Goal: Task Accomplishment & Management: Use online tool/utility

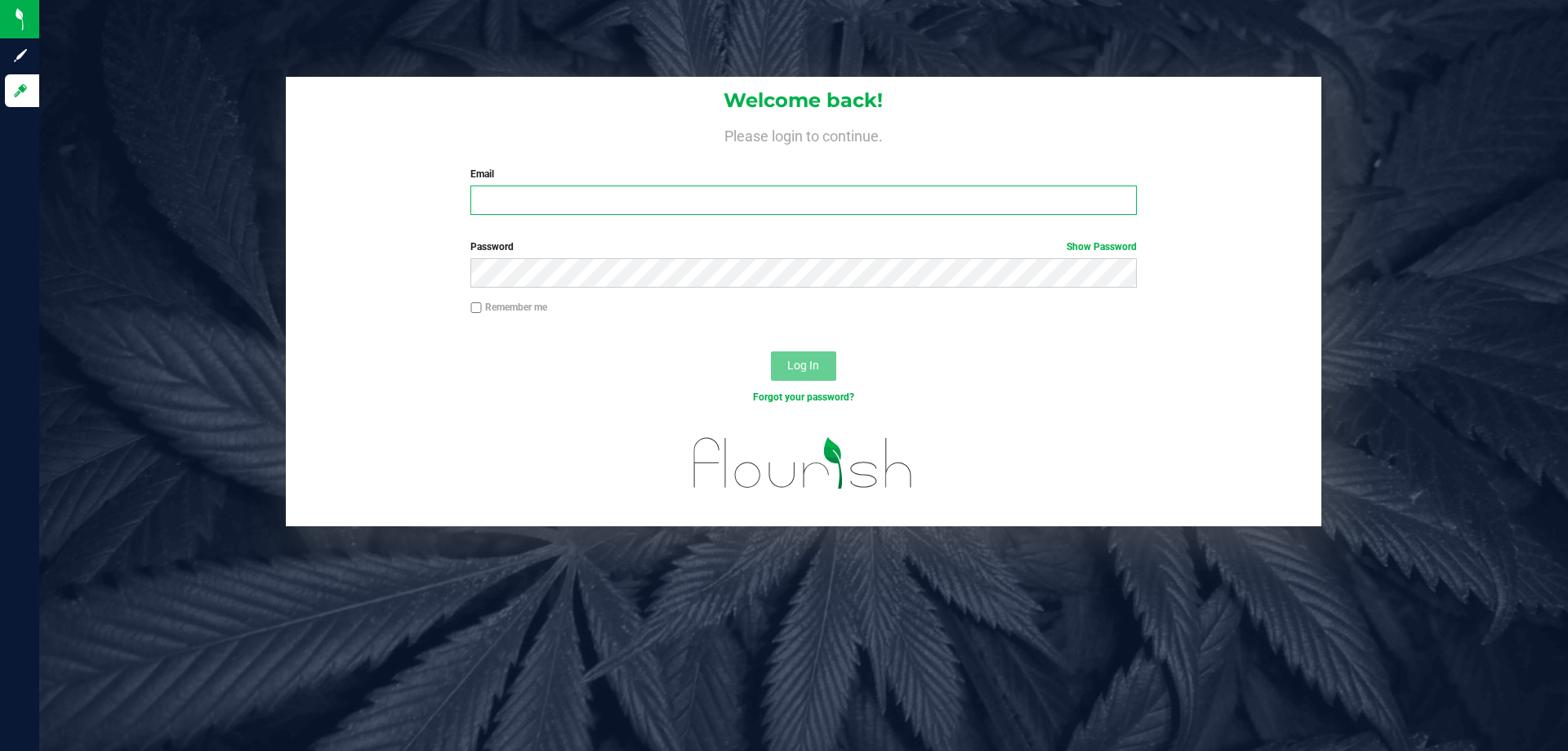
click at [707, 199] on input "Email" at bounding box center [803, 200] width 666 height 29
type input "[EMAIL_ADDRESS][DOMAIN_NAME]"
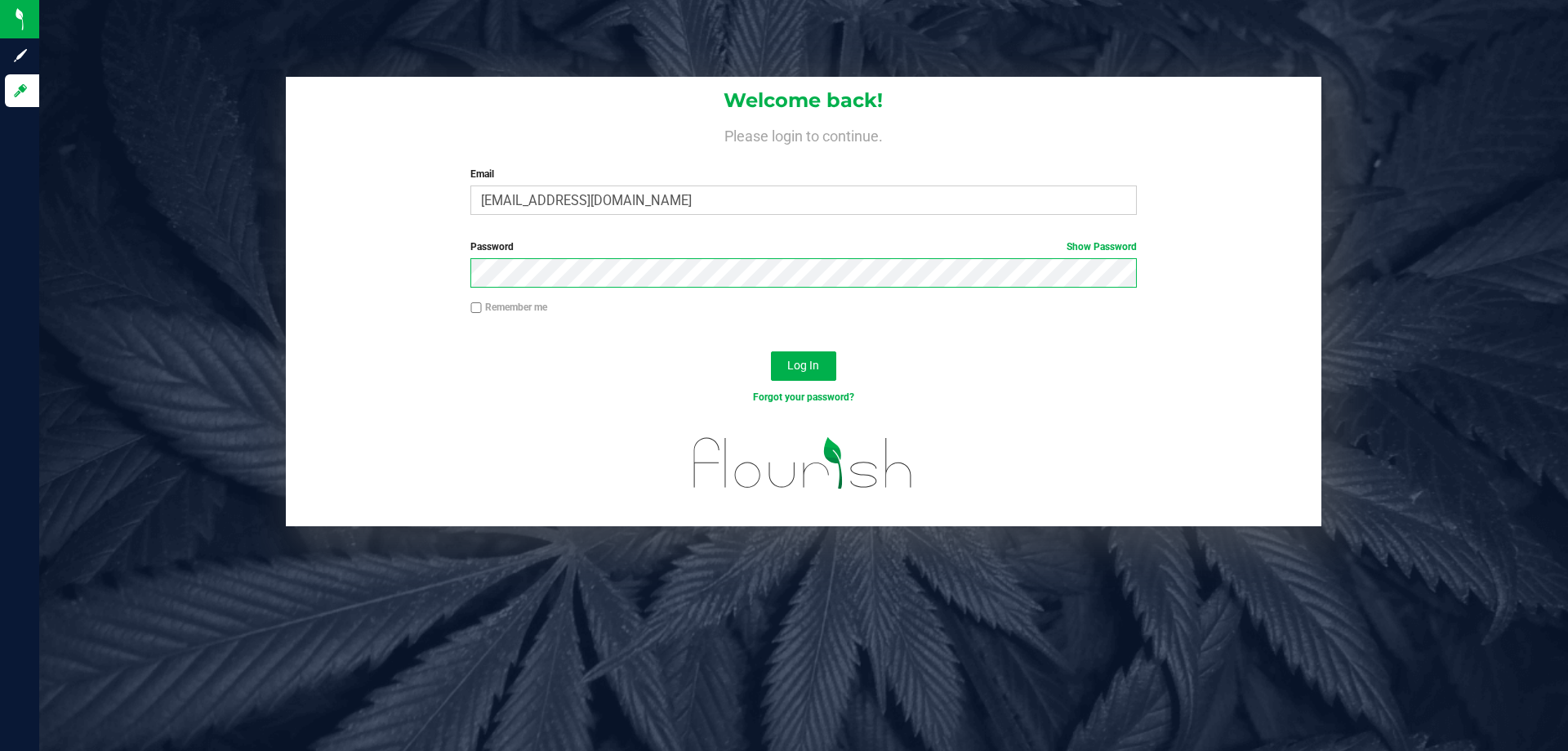
click at [771, 352] on button "Log In" at bounding box center [803, 366] width 65 height 29
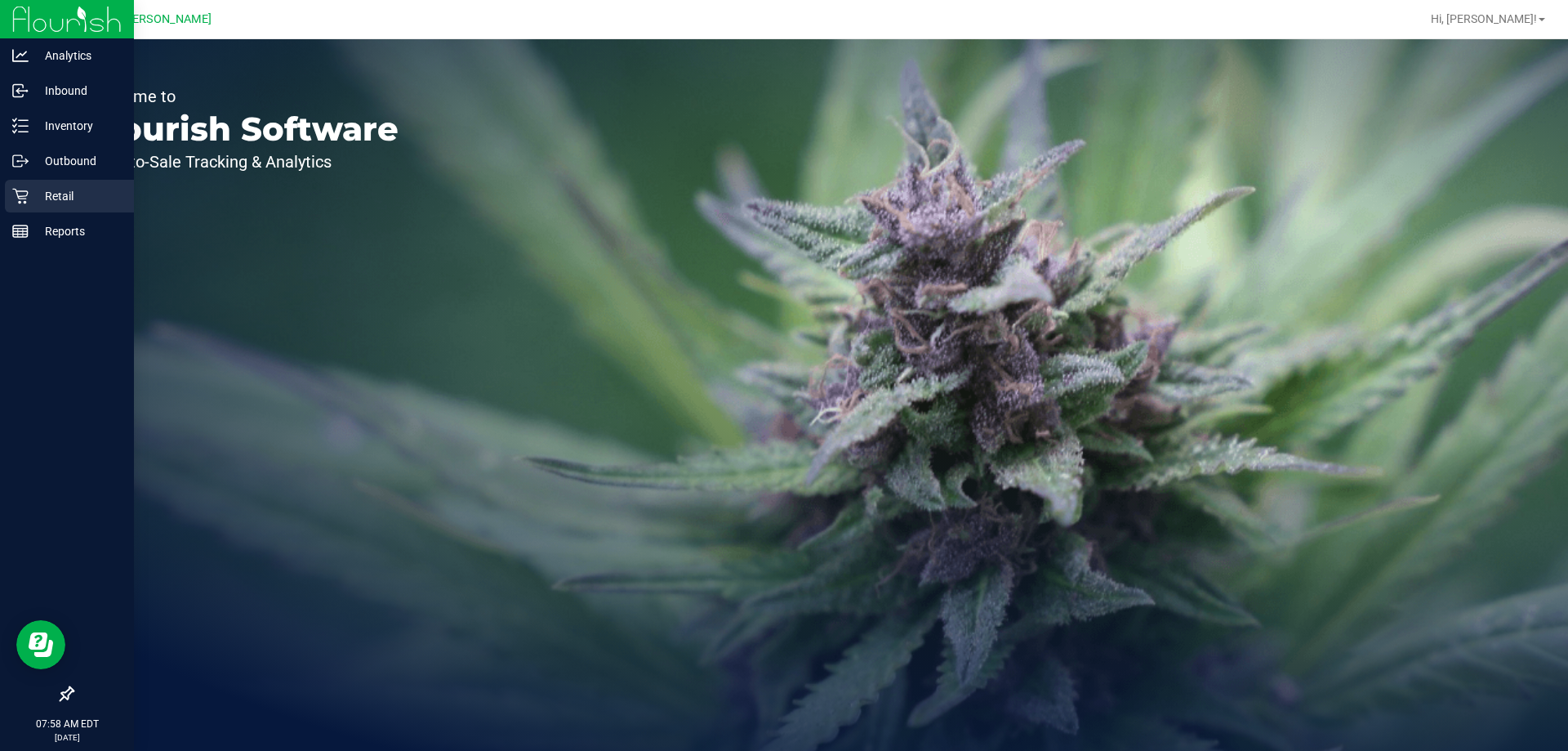
click at [52, 184] on div "Retail" at bounding box center [69, 197] width 129 height 33
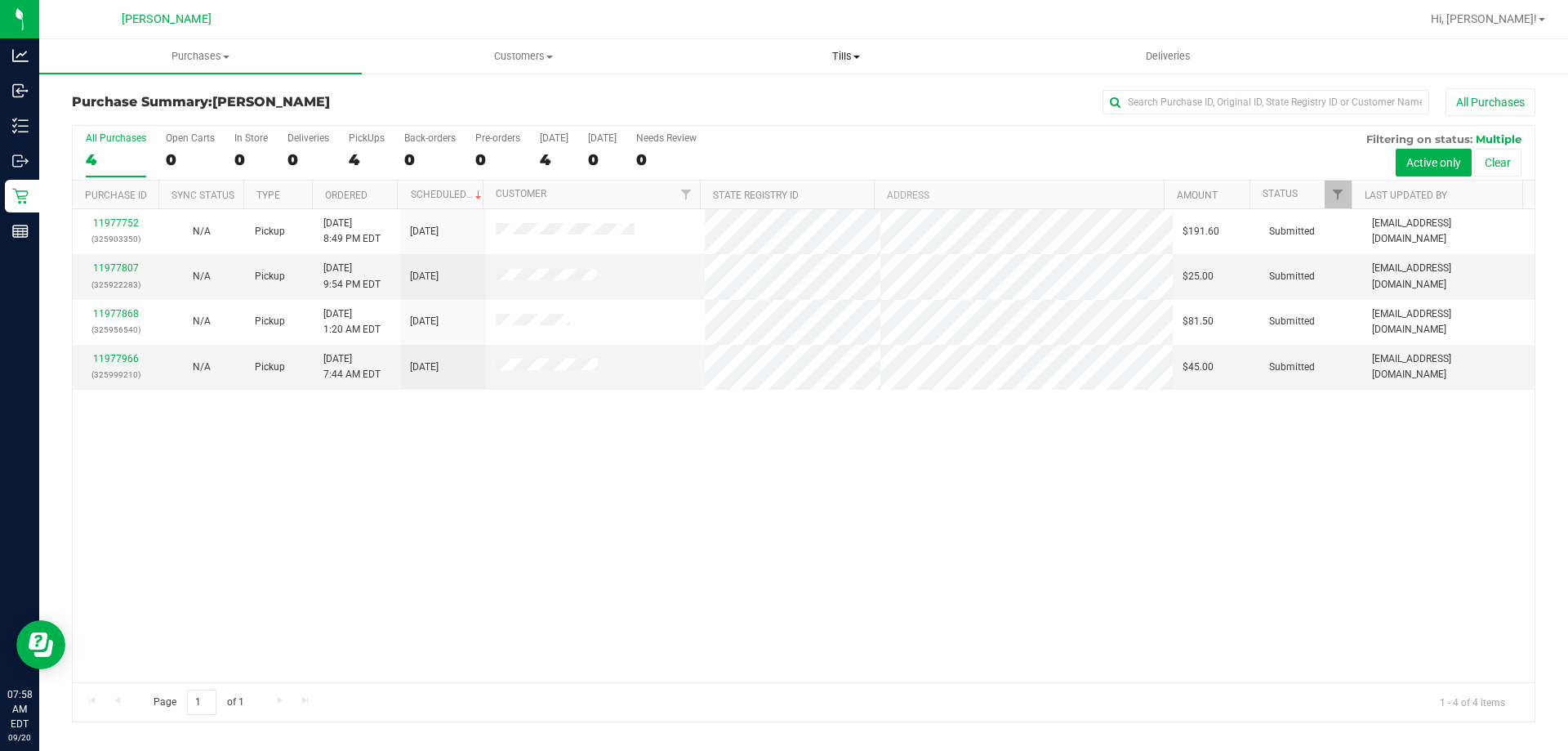
click at [841, 59] on span "Tills" at bounding box center [846, 56] width 321 height 15
click at [834, 97] on li "Manage tills" at bounding box center [846, 99] width 323 height 20
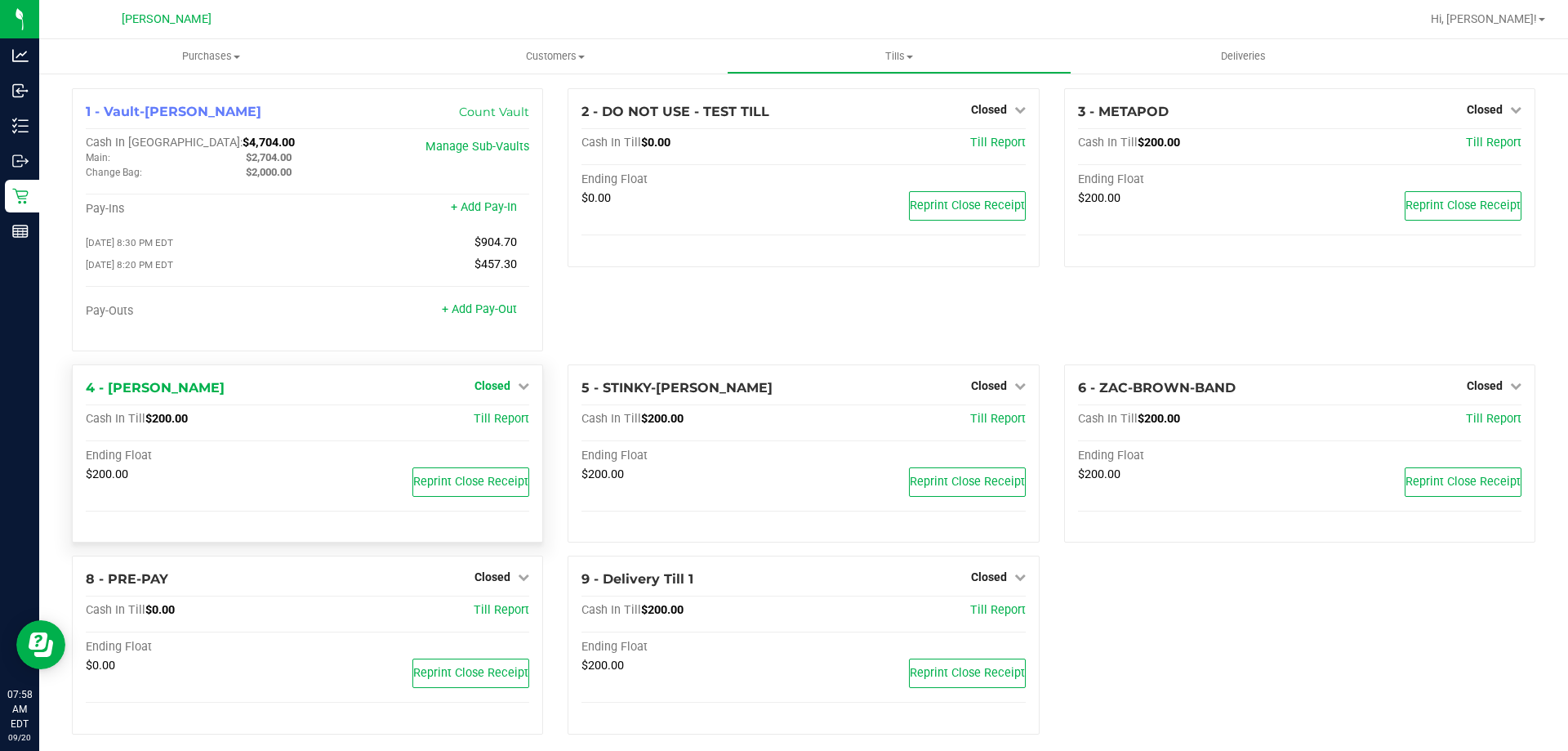
click at [491, 386] on span "Closed" at bounding box center [493, 385] width 36 height 13
click at [495, 425] on link "Open Till" at bounding box center [492, 418] width 43 height 13
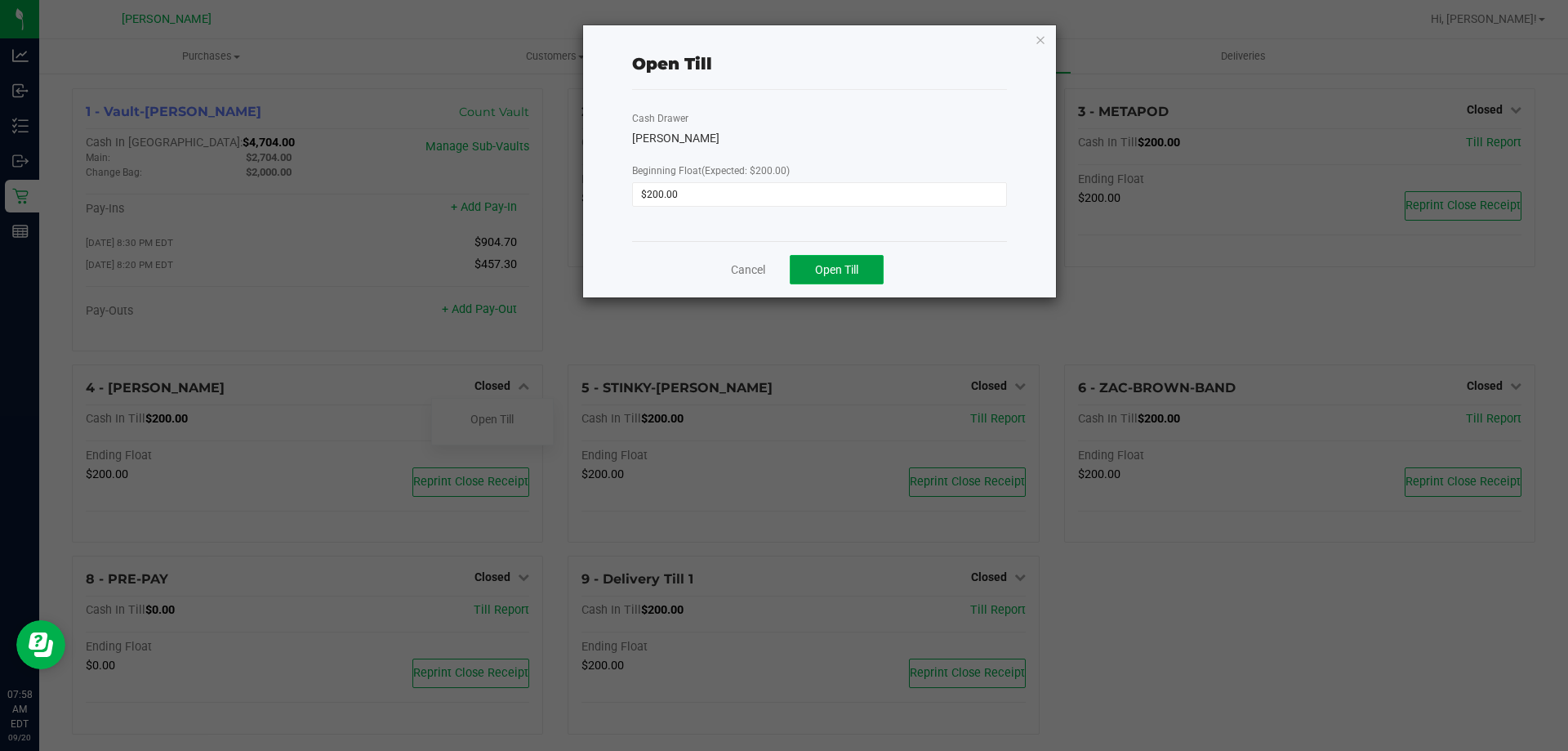
click at [871, 262] on button "Open Till" at bounding box center [836, 269] width 94 height 29
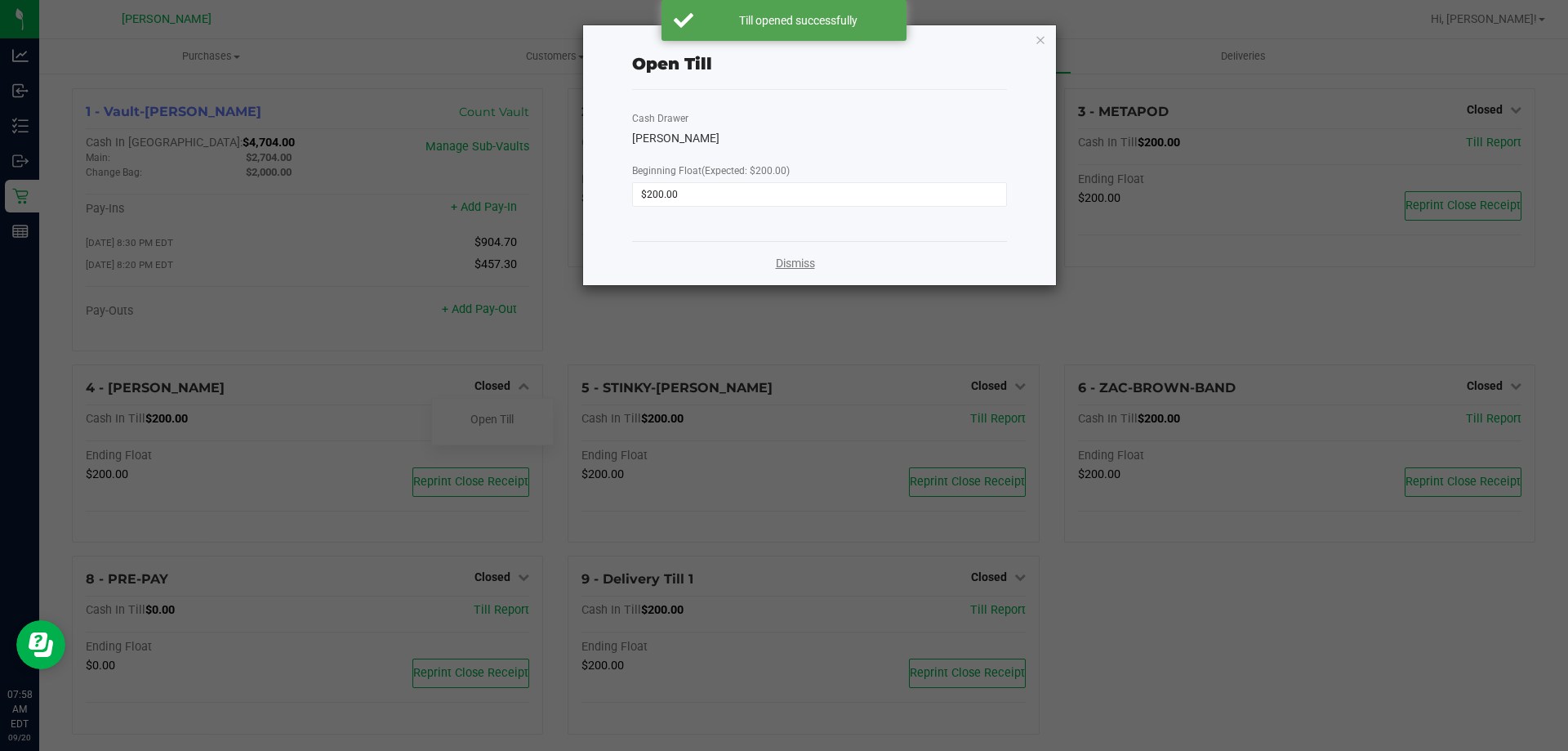
click at [796, 256] on link "Dismiss" at bounding box center [795, 263] width 39 height 17
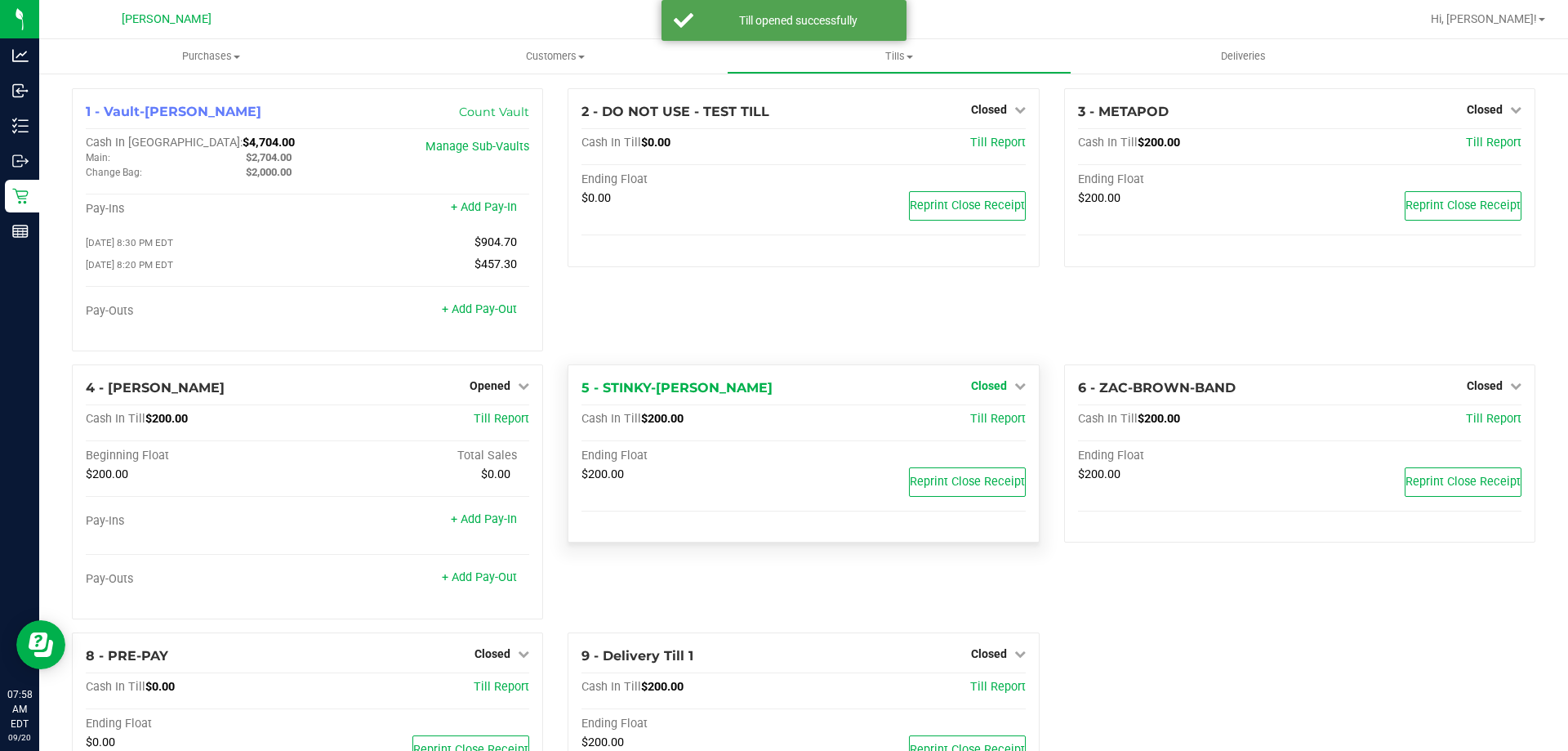
click at [982, 388] on span "Closed" at bounding box center [990, 385] width 36 height 13
click at [984, 421] on link "Open Till" at bounding box center [989, 418] width 43 height 13
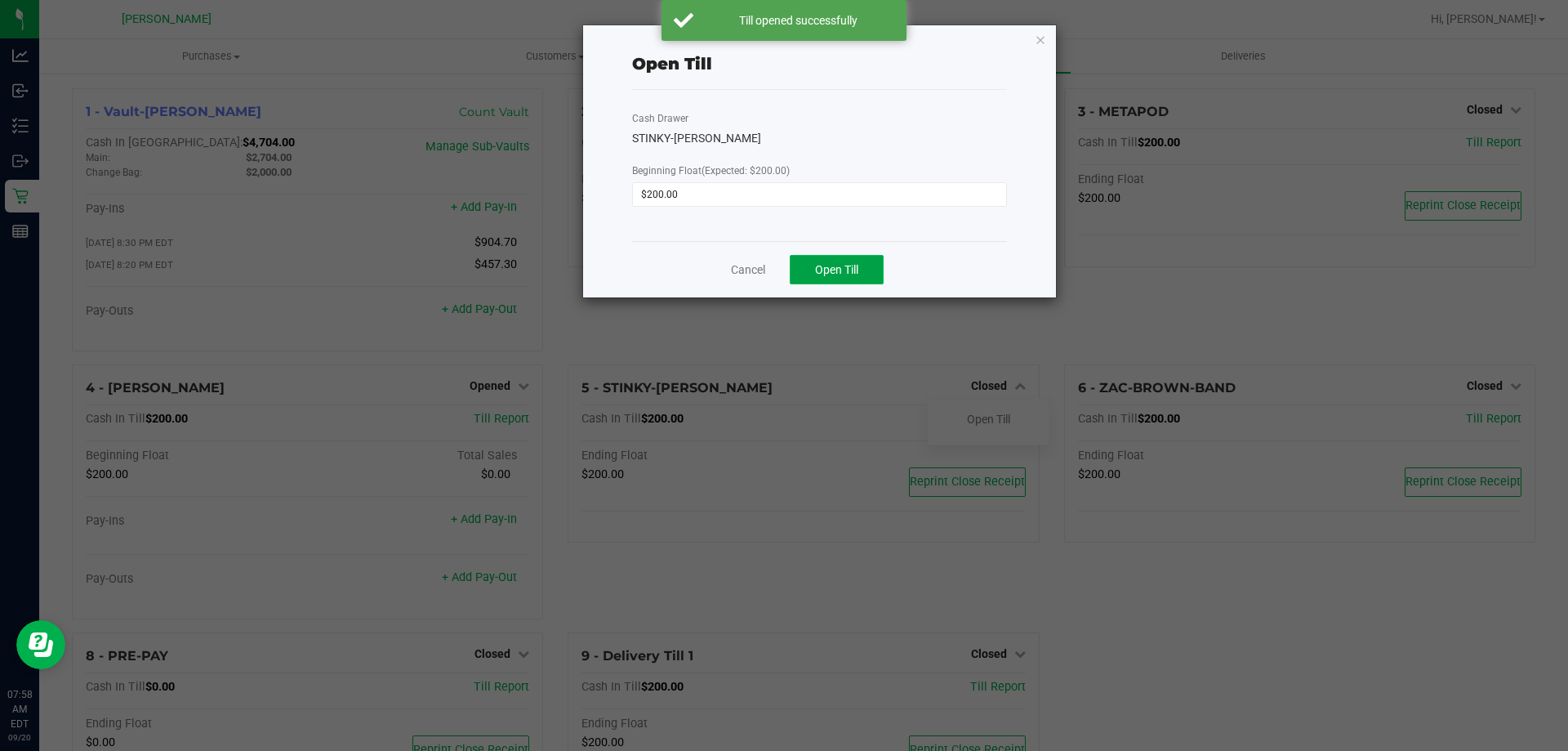
click at [823, 282] on button "Open Till" at bounding box center [836, 269] width 94 height 29
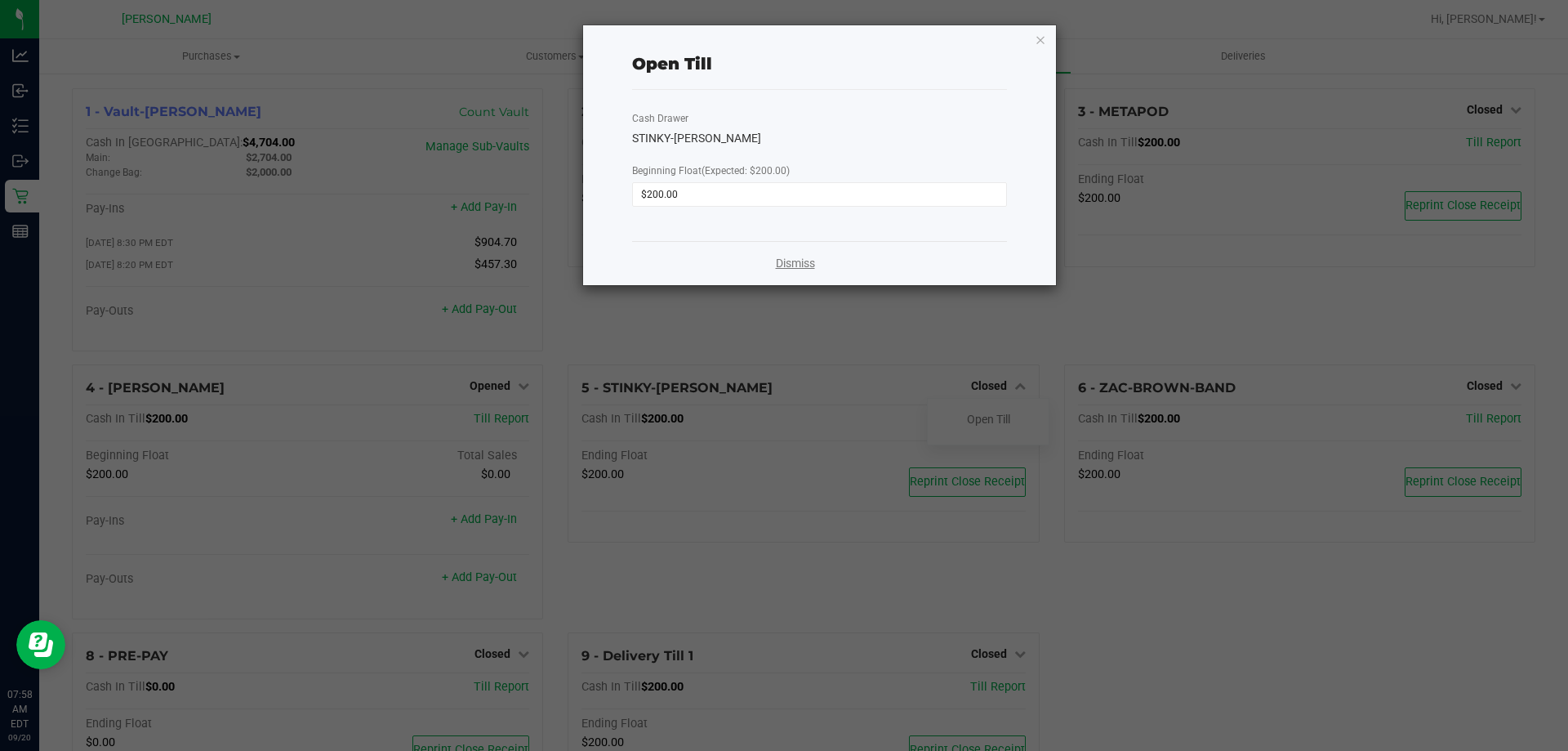
click at [803, 268] on link "Dismiss" at bounding box center [795, 263] width 39 height 17
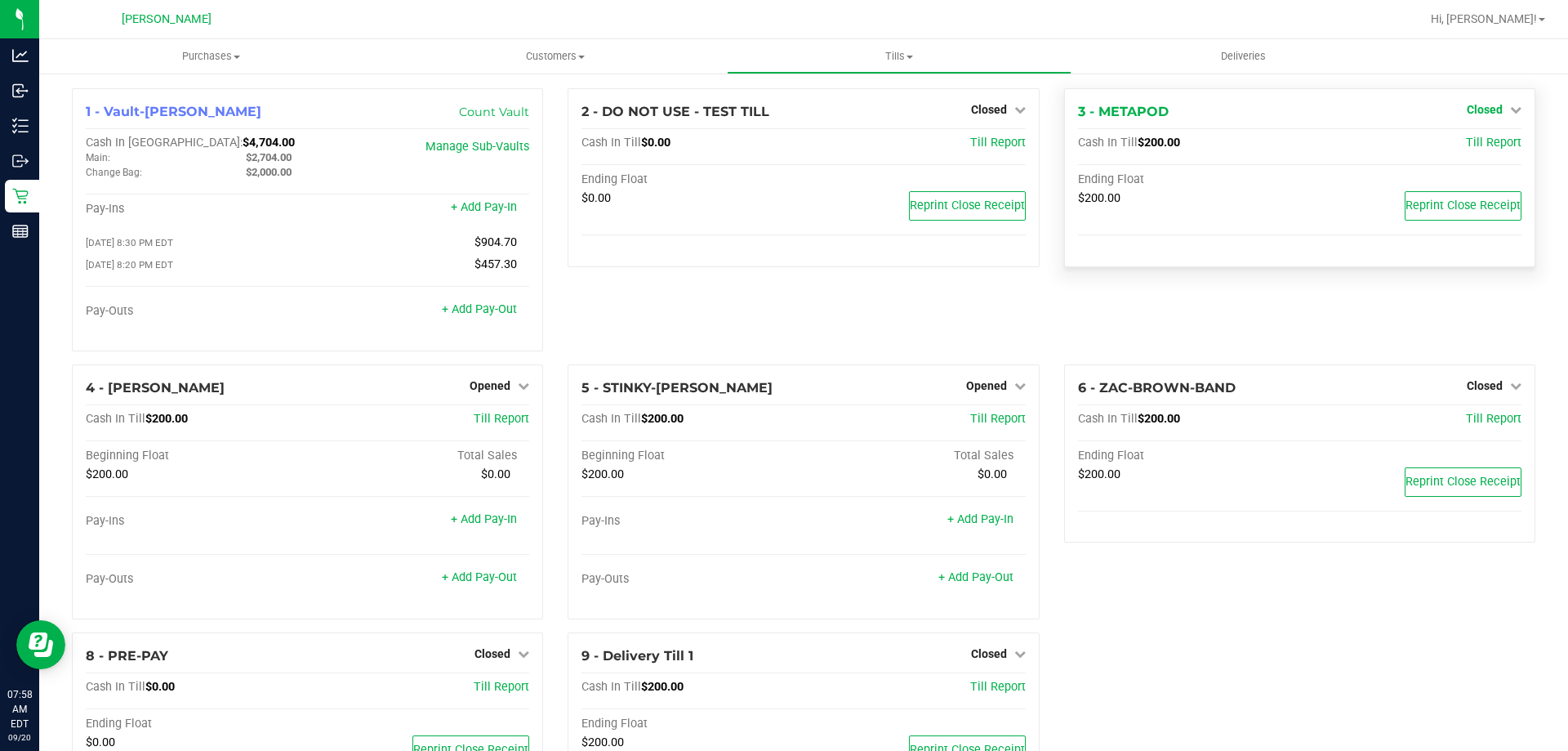
click at [1481, 113] on span "Closed" at bounding box center [1485, 109] width 36 height 13
click at [1470, 152] on div "Open Till" at bounding box center [1484, 145] width 121 height 21
click at [1473, 137] on link "Open Till" at bounding box center [1485, 143] width 43 height 13
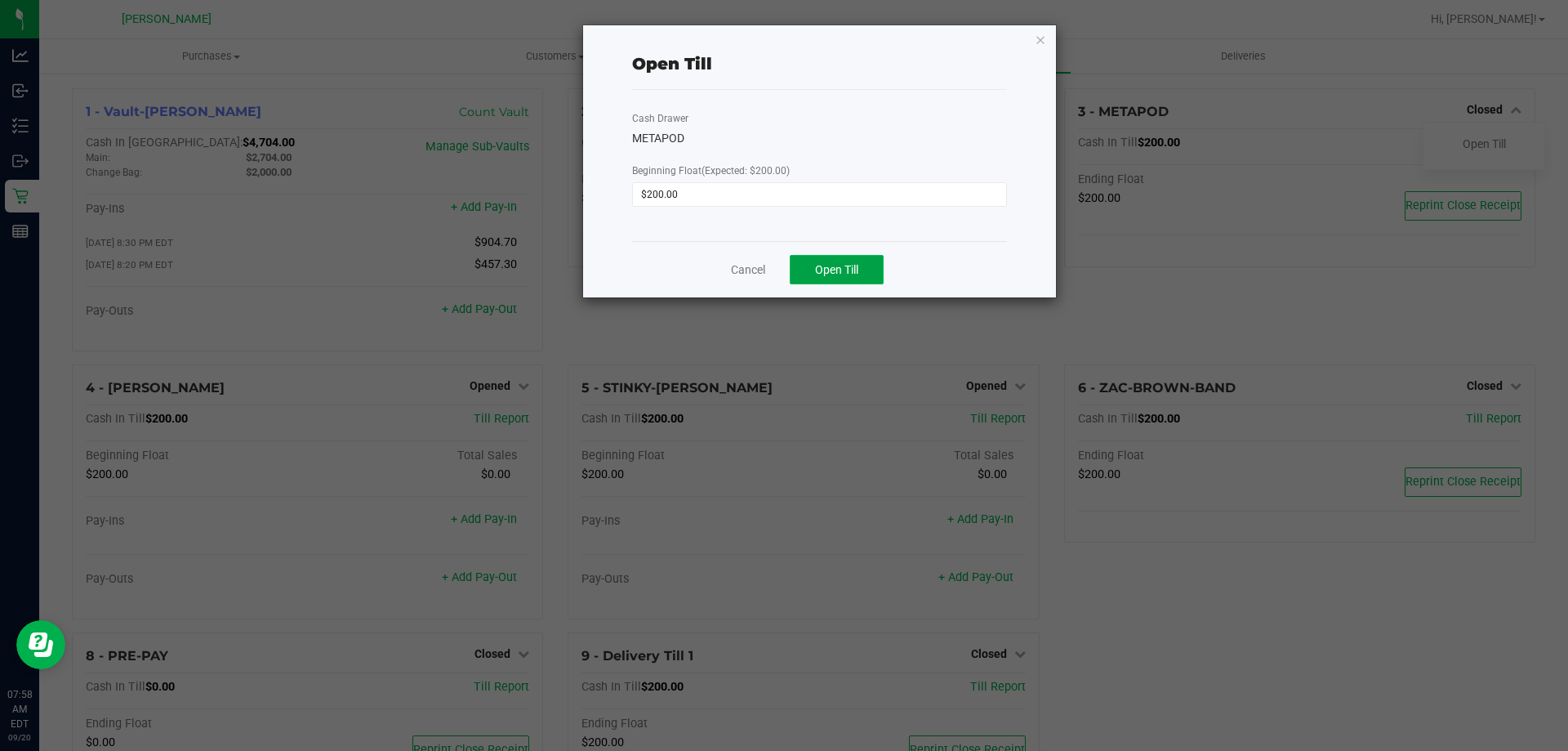
click at [842, 264] on span "Open Till" at bounding box center [837, 269] width 43 height 13
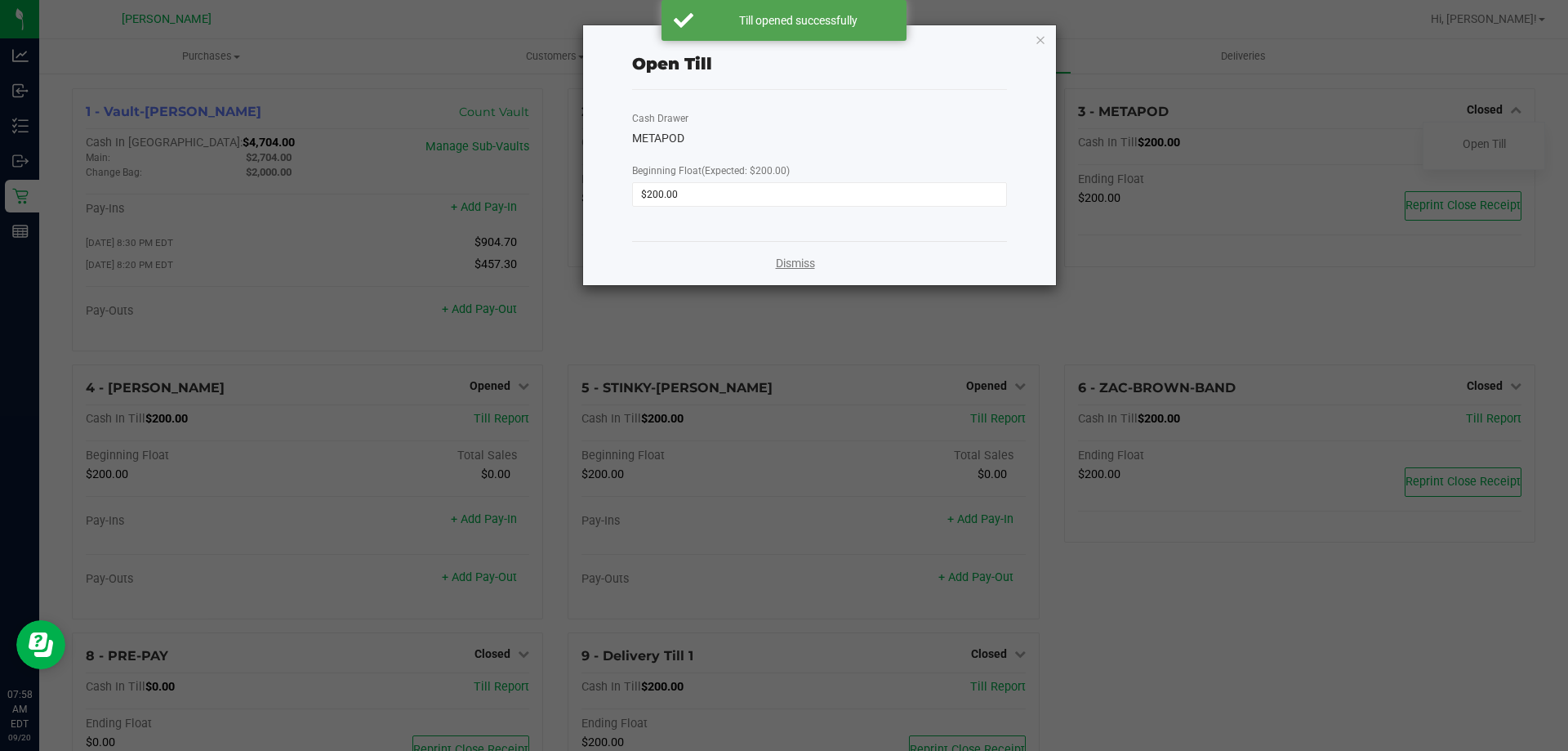
click at [787, 262] on link "Dismiss" at bounding box center [795, 263] width 39 height 17
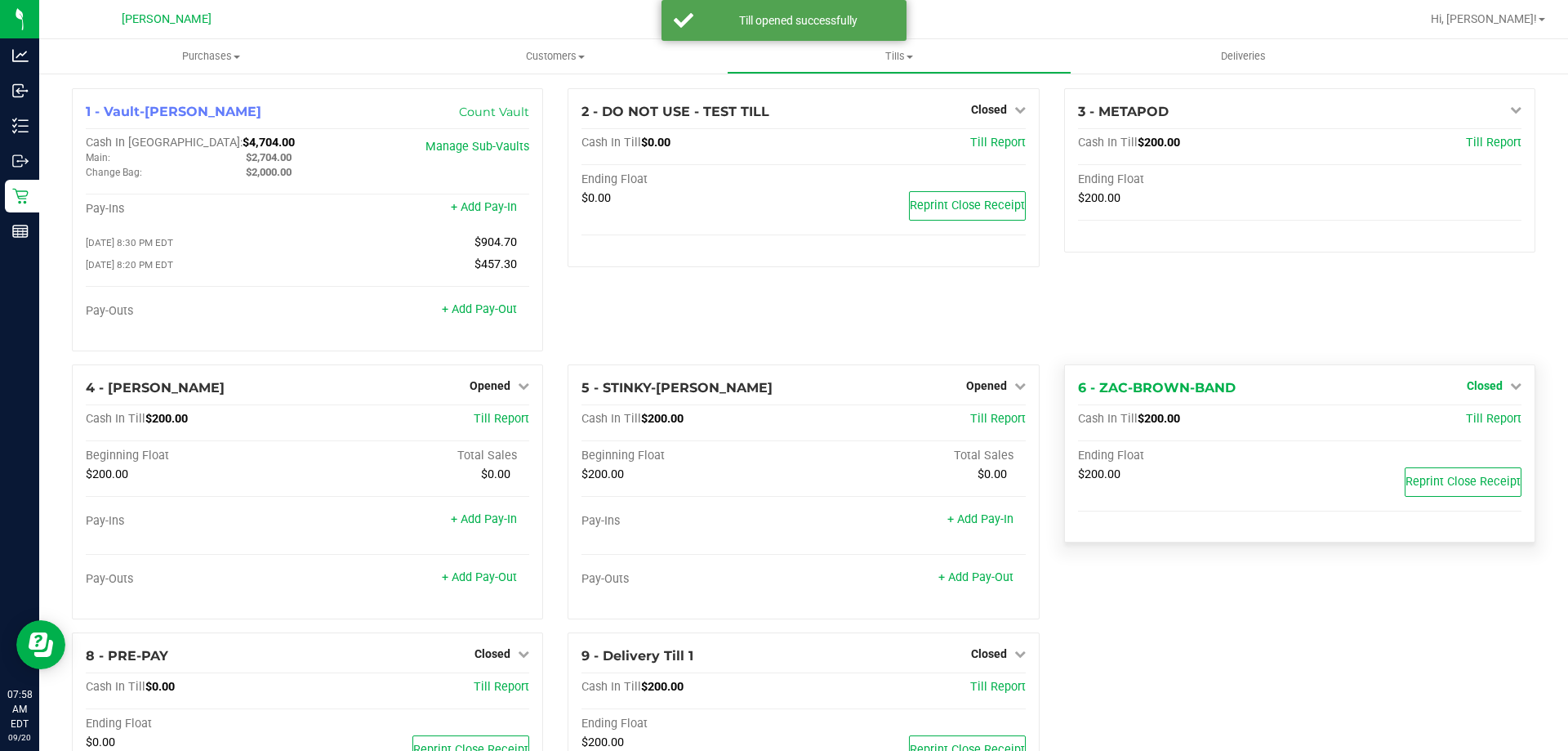
click at [1468, 389] on span "Closed" at bounding box center [1485, 385] width 36 height 13
click at [1468, 424] on link "Open Till" at bounding box center [1485, 418] width 43 height 13
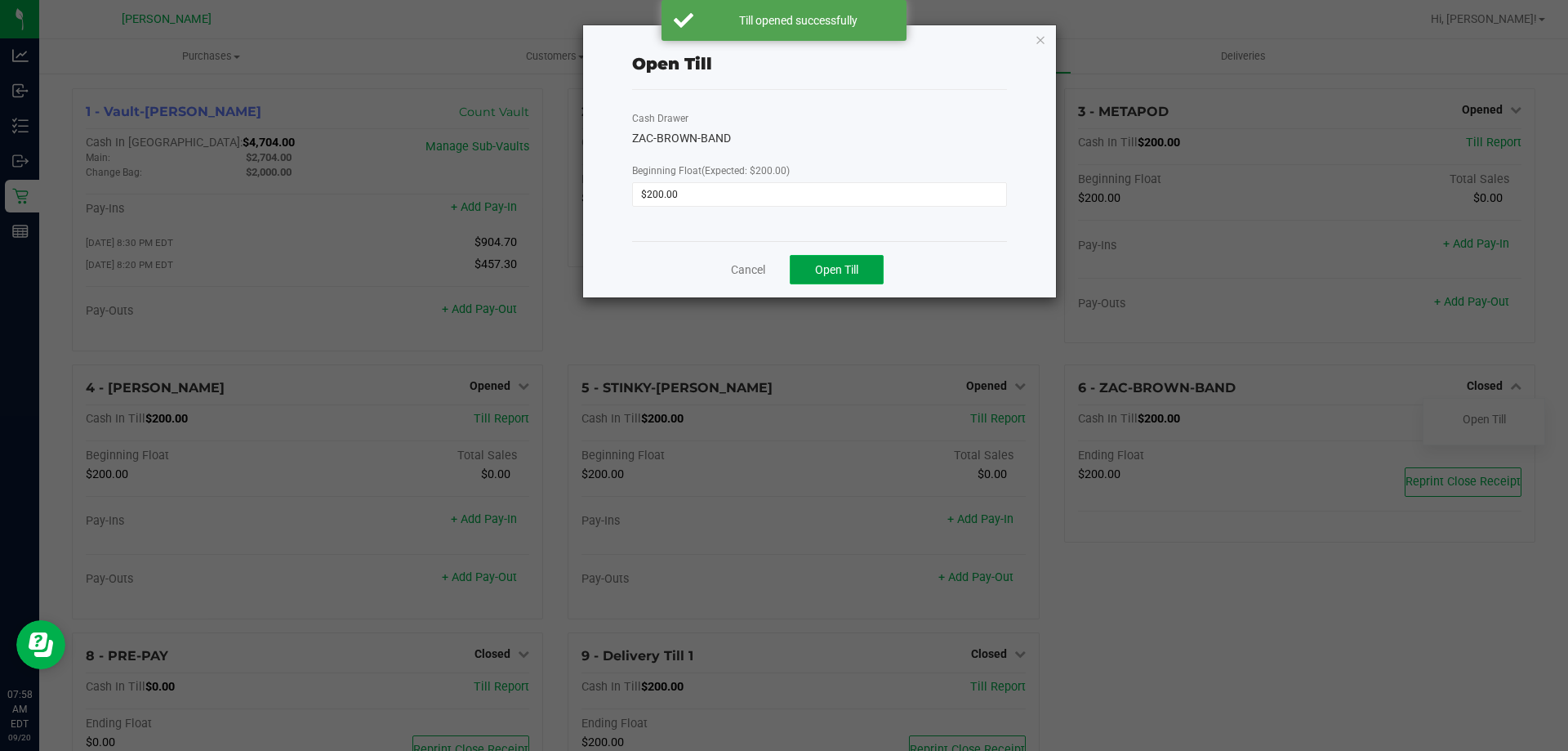
click at [852, 263] on span "Open Till" at bounding box center [837, 269] width 43 height 13
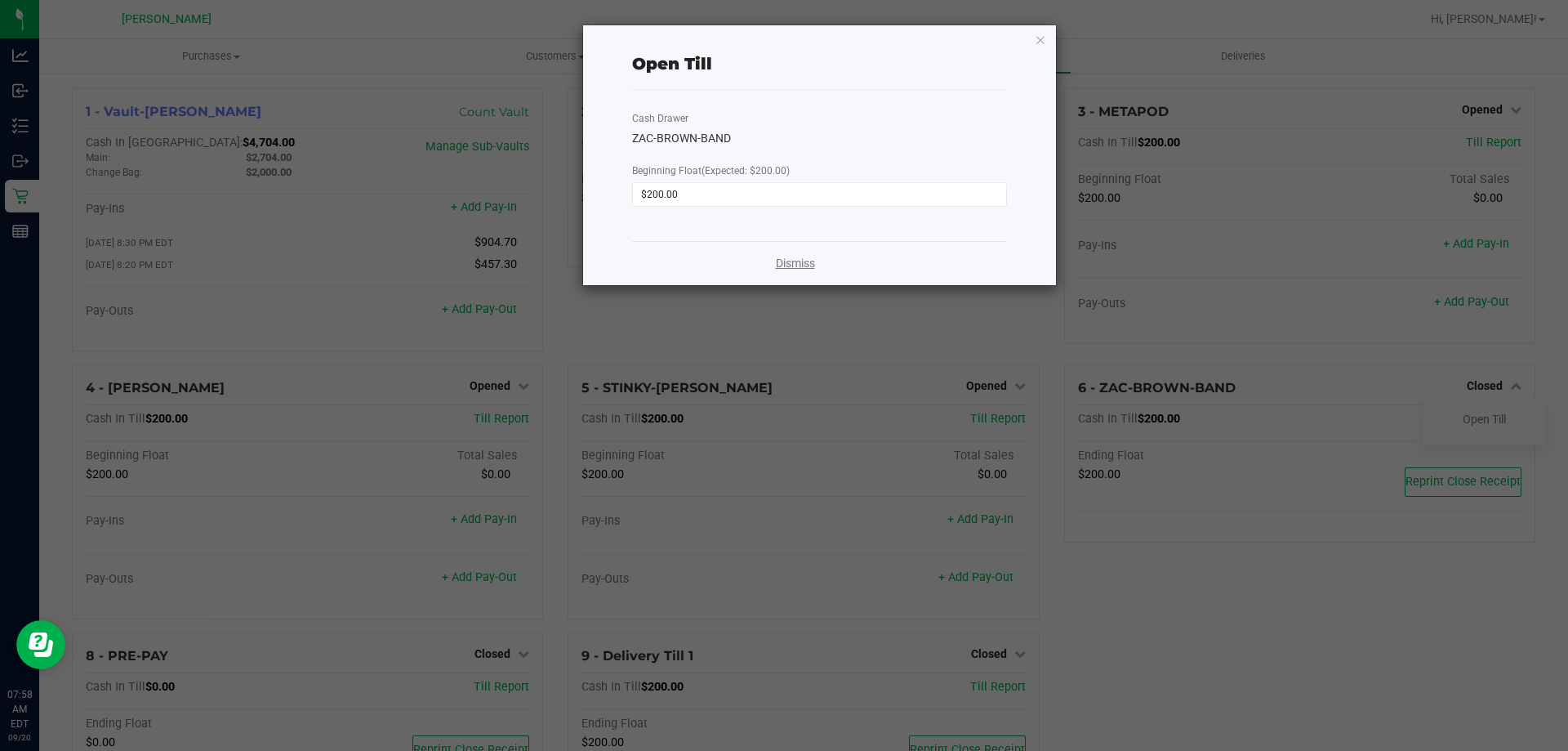
click at [779, 268] on link "Dismiss" at bounding box center [795, 263] width 39 height 17
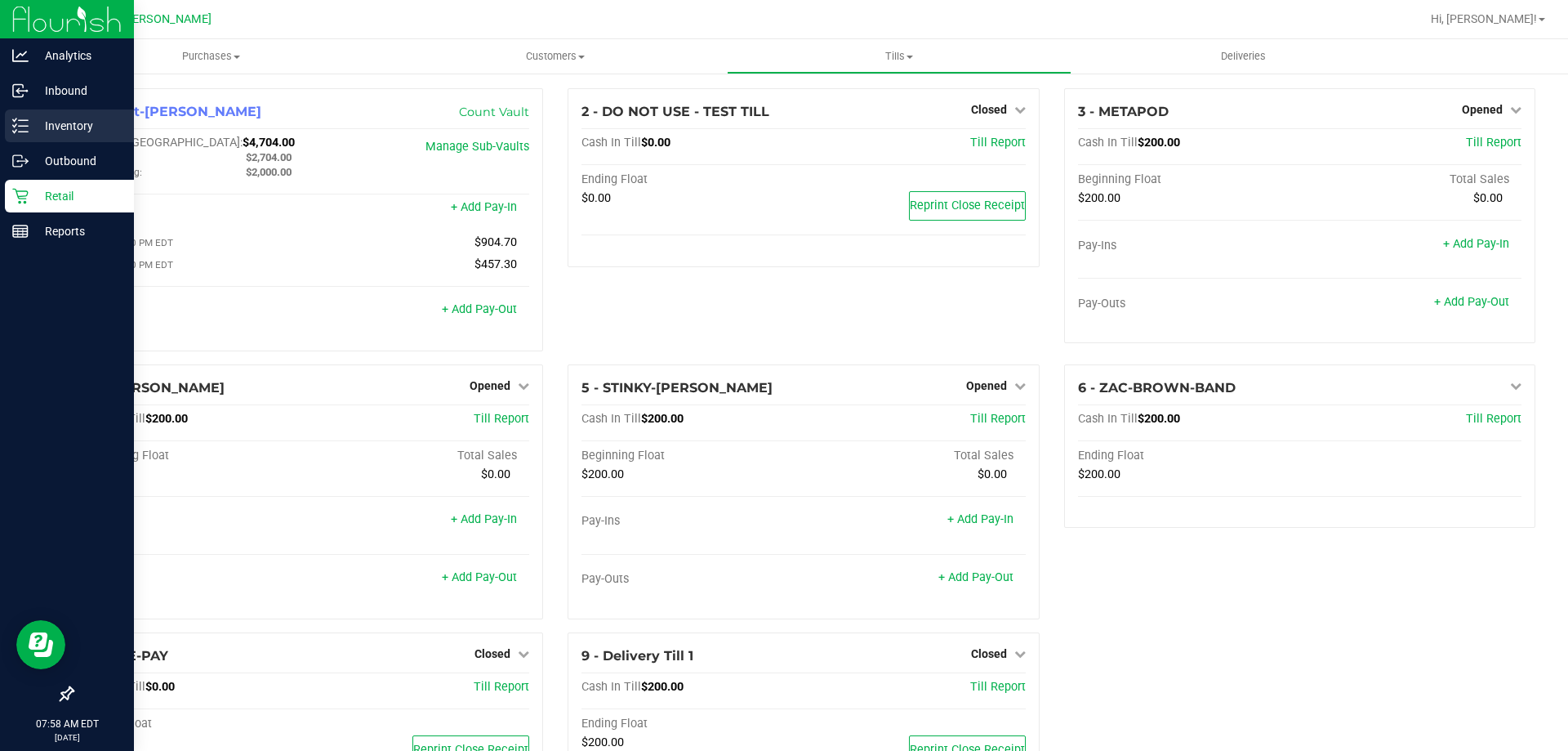
click at [41, 118] on p "Inventory" at bounding box center [77, 126] width 98 height 20
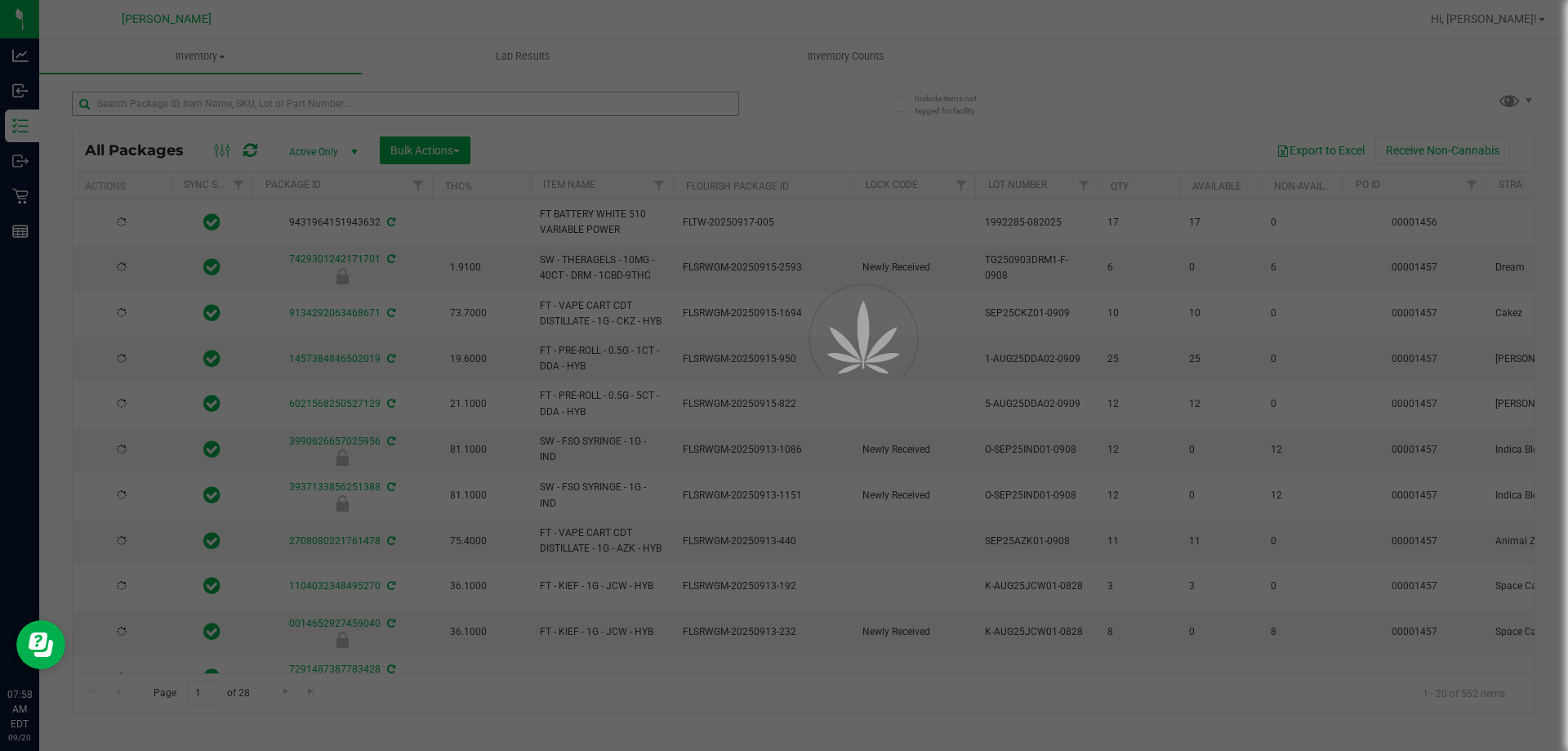
click at [208, 104] on div at bounding box center [784, 375] width 1568 height 751
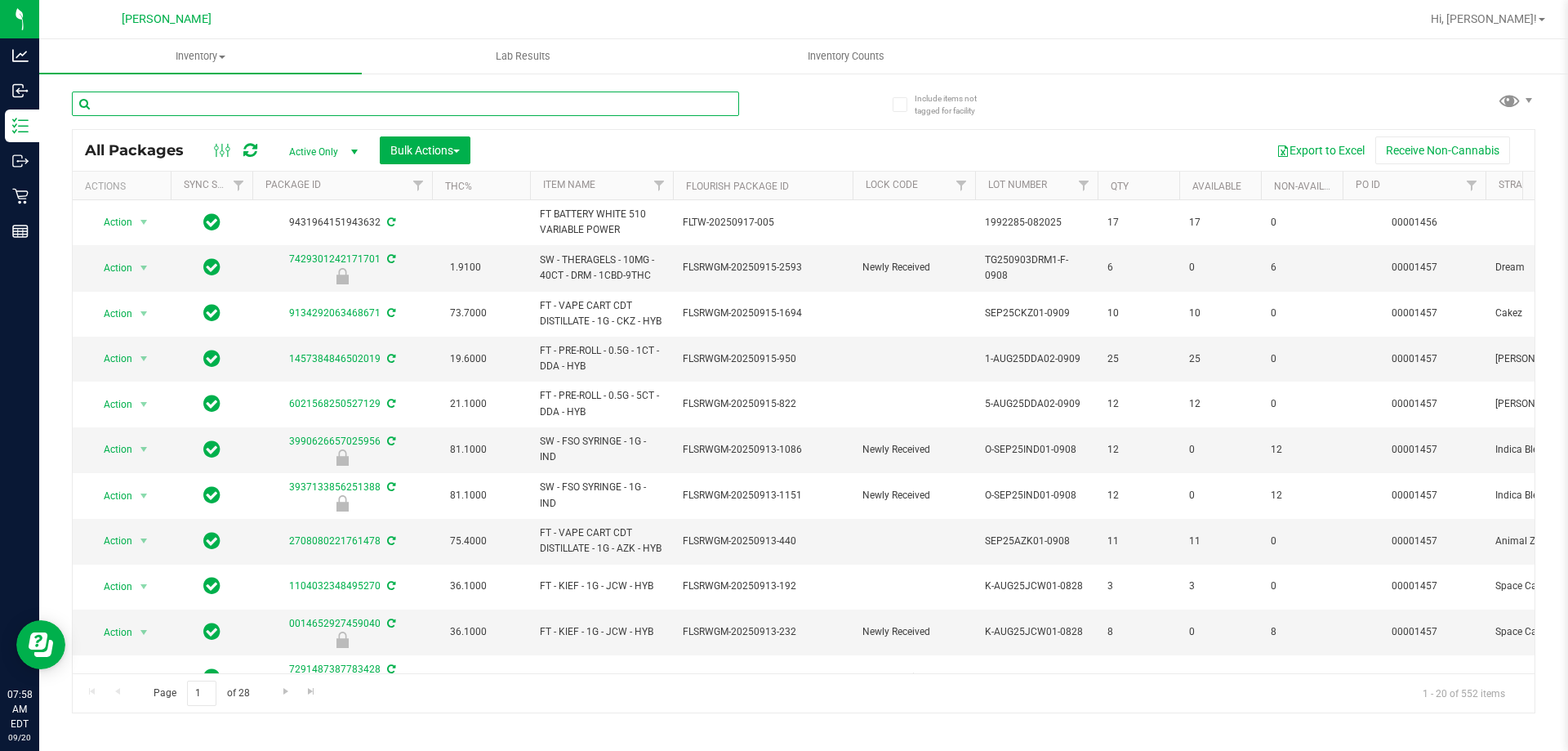
click at [208, 100] on input "text" at bounding box center [405, 104] width 668 height 24
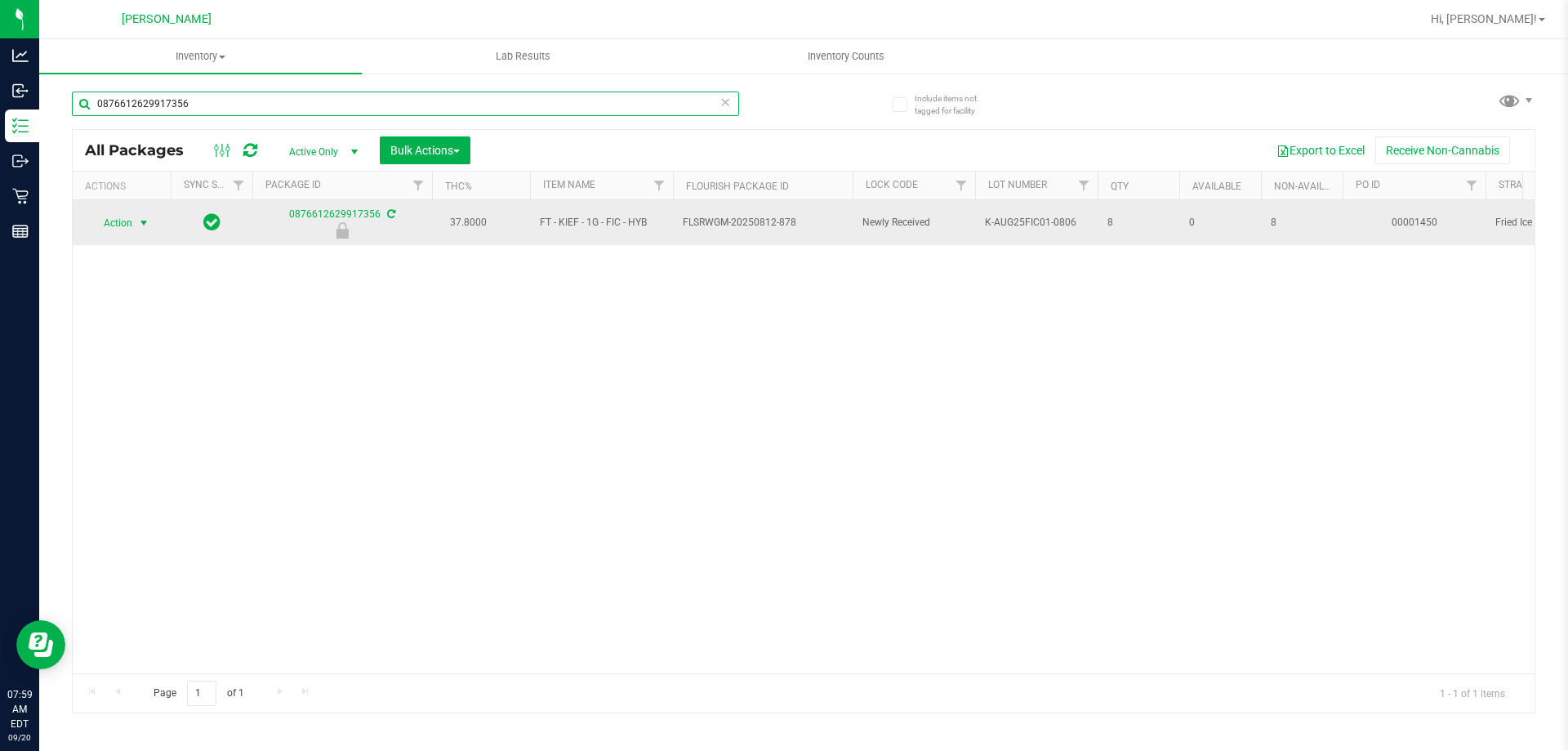
type input "0876612629917356"
click at [128, 223] on span "Action" at bounding box center [111, 223] width 44 height 23
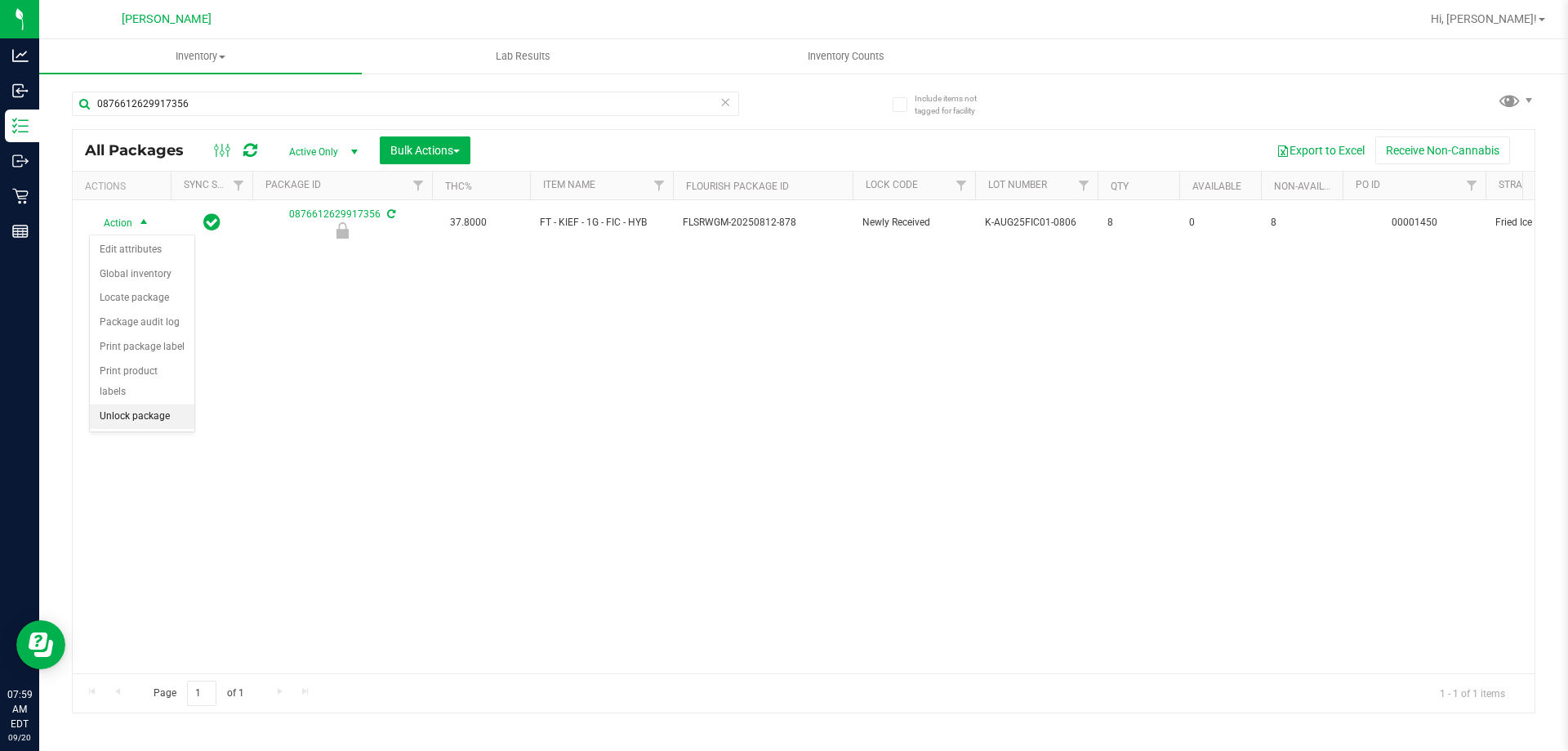
click at [125, 405] on li "Unlock package" at bounding box center [142, 417] width 105 height 24
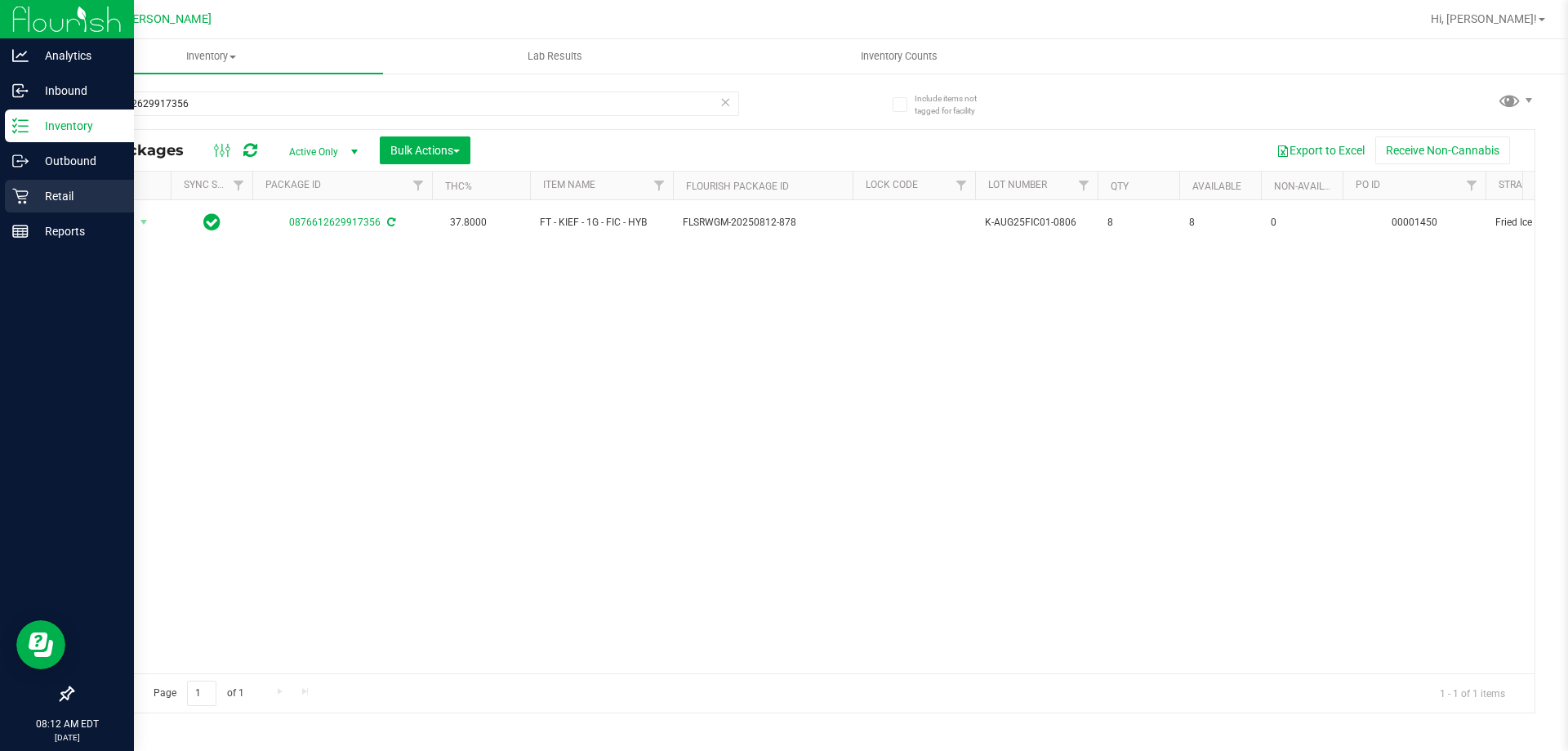
click at [55, 195] on p "Retail" at bounding box center [77, 196] width 98 height 20
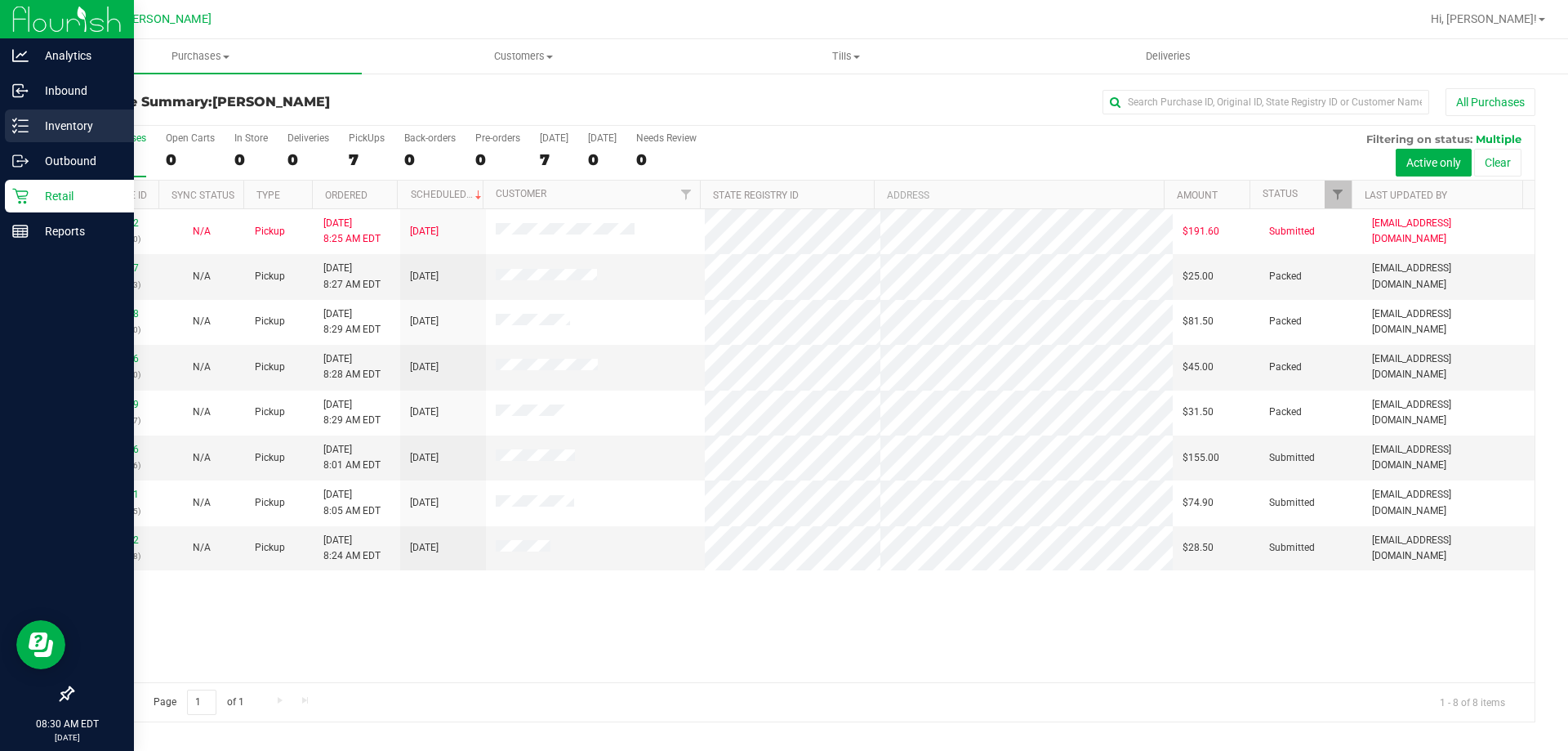
click at [15, 131] on icon at bounding box center [20, 126] width 16 height 16
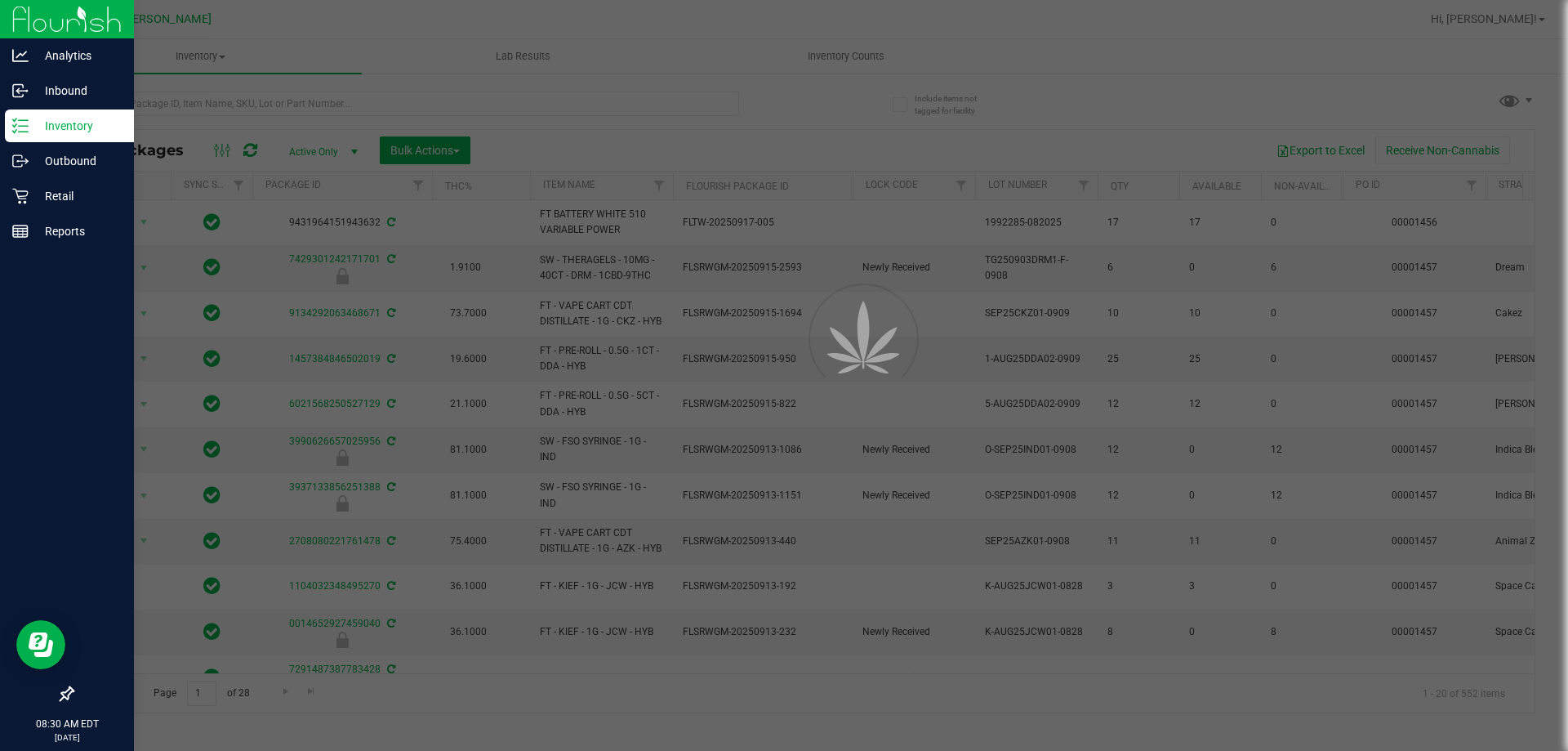
click at [273, 106] on div at bounding box center [784, 375] width 1568 height 751
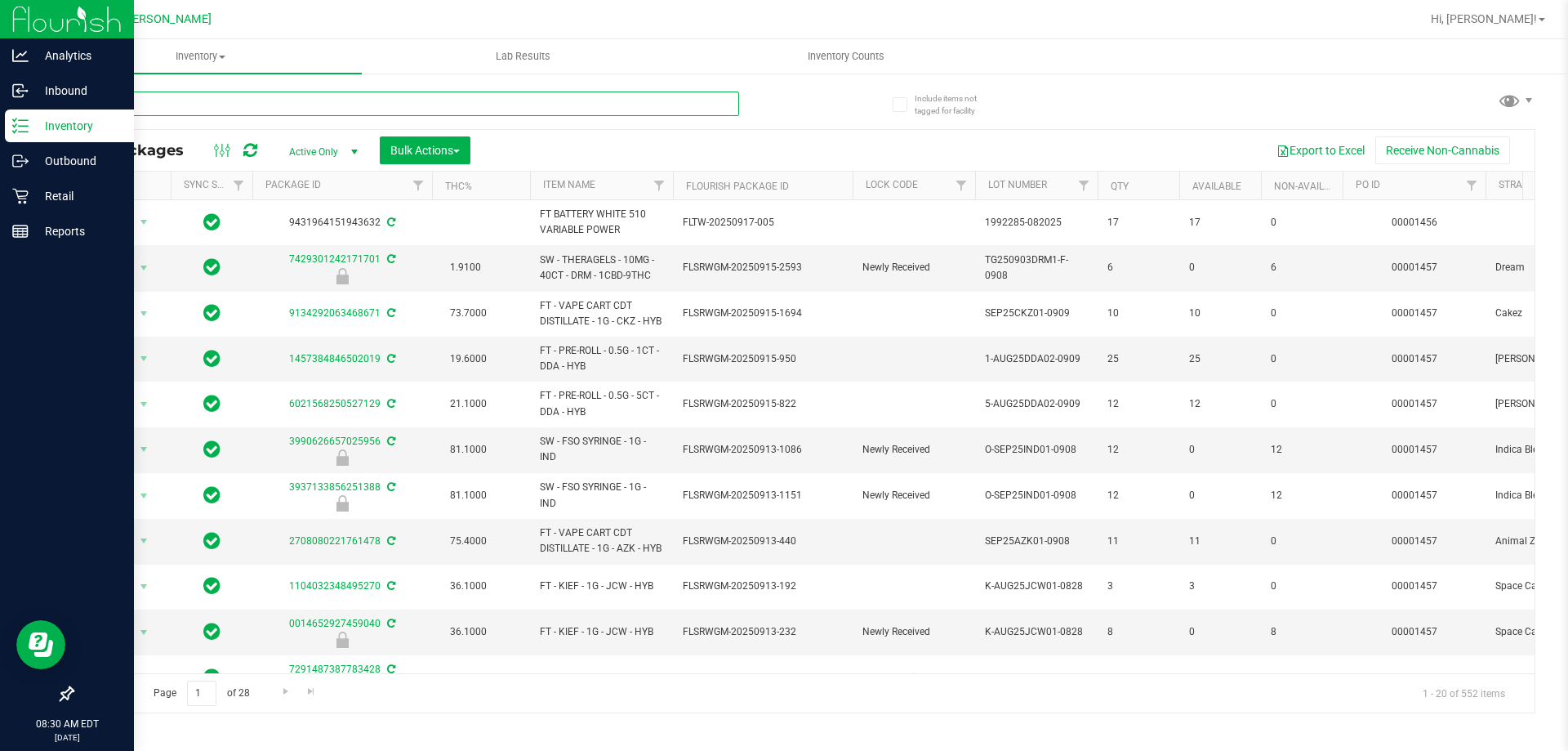
click at [294, 103] on input "text" at bounding box center [405, 104] width 668 height 24
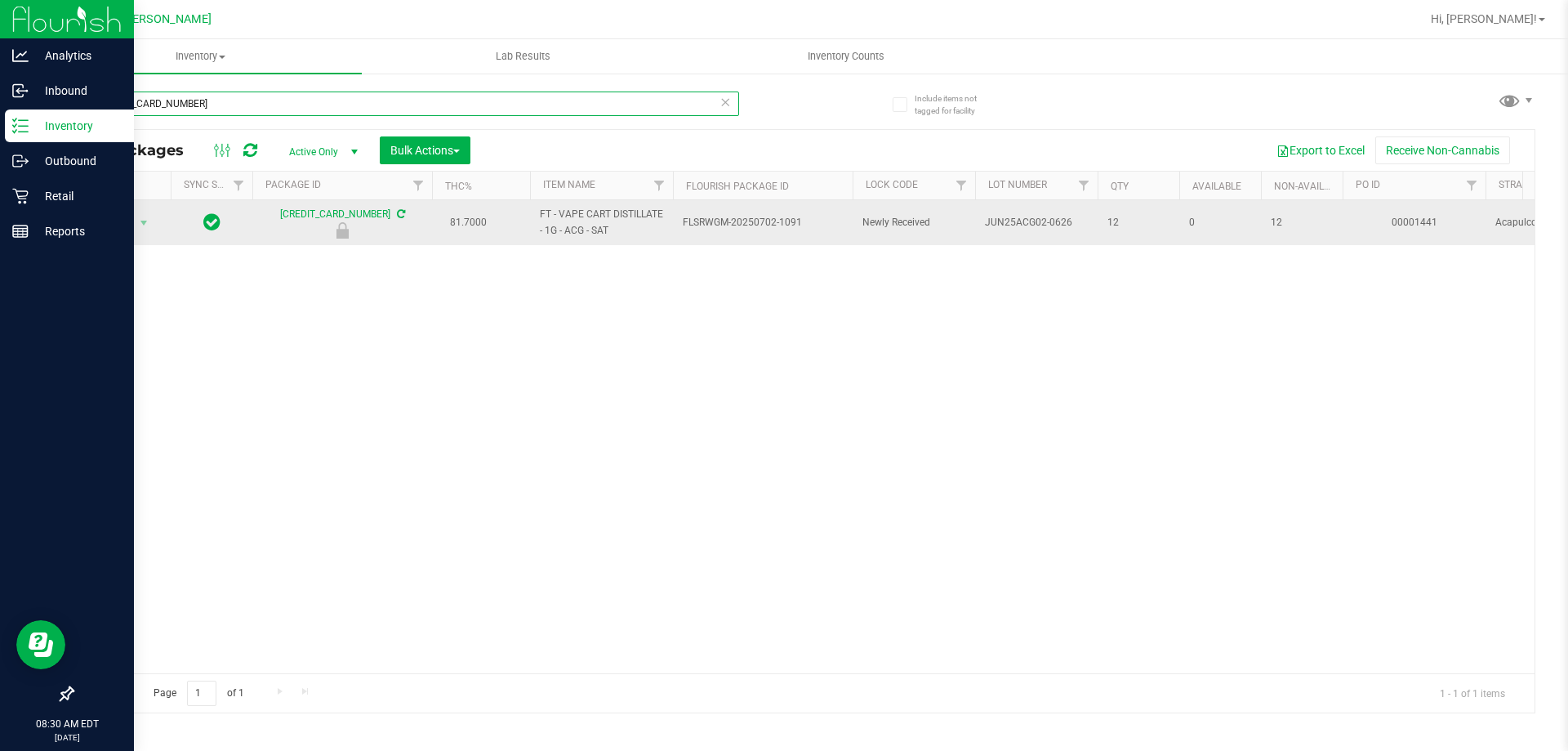
type input "[CREDIT_CARD_NUMBER]"
click at [119, 217] on span "Action" at bounding box center [111, 223] width 44 height 23
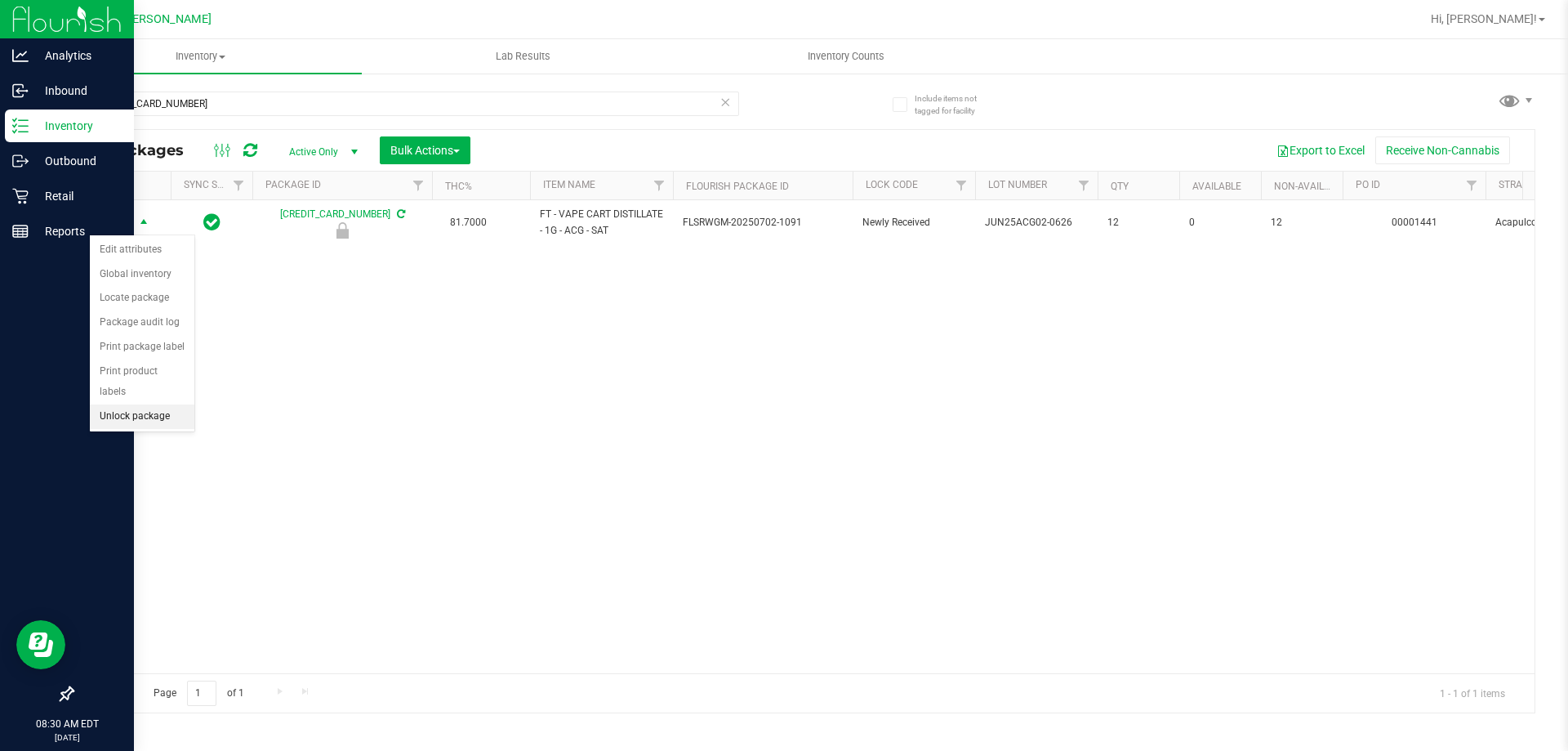
click at [153, 408] on ul "Edit attributes Global inventory Locate package Package audit log Print package…" at bounding box center [142, 333] width 105 height 191
click at [169, 405] on li "Unlock package" at bounding box center [142, 417] width 105 height 24
